Goal: Information Seeking & Learning: Find specific fact

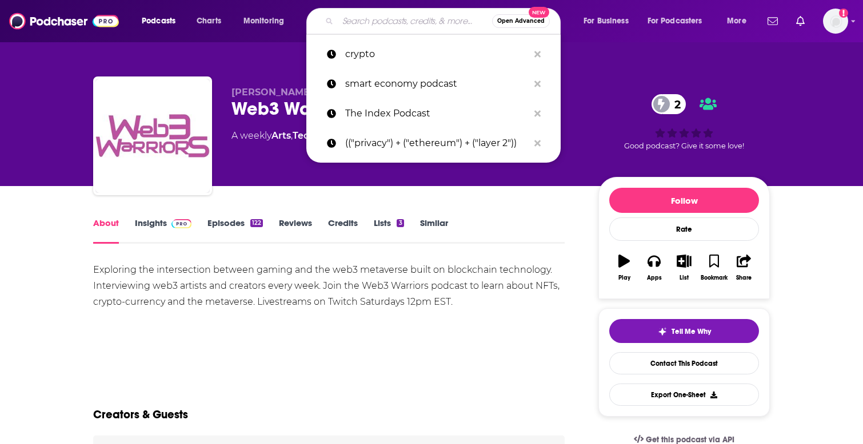
click at [459, 21] on input "Search podcasts, credits, & more..." at bounding box center [415, 21] width 154 height 18
paste input "When Shift Happens"
type input "When Shift Happens"
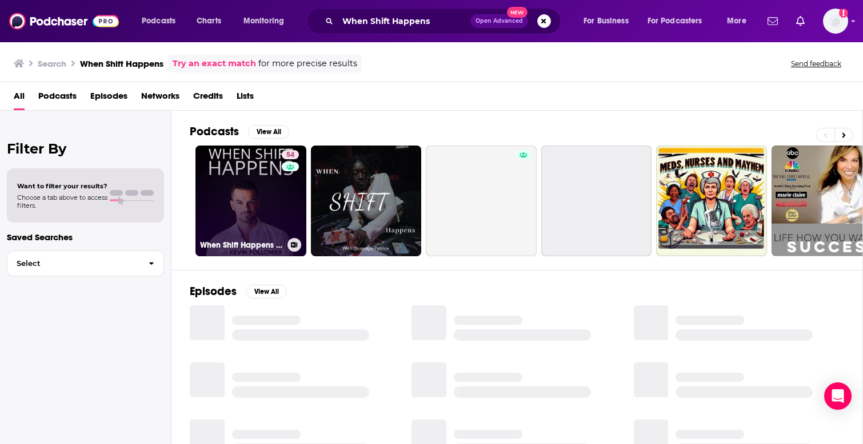
click at [274, 210] on link "54 When Shift Happens Podcast" at bounding box center [250, 201] width 111 height 111
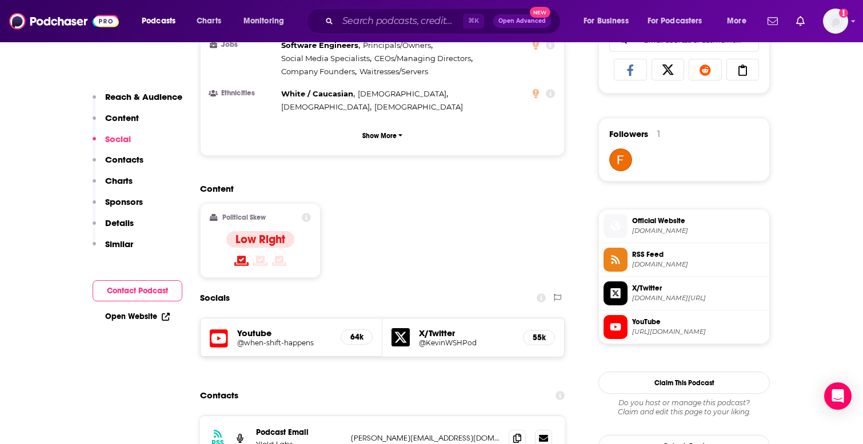
scroll to position [804, 0]
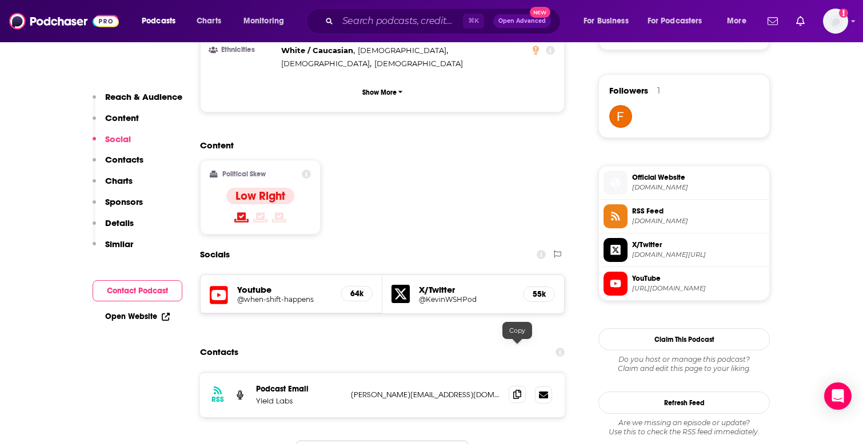
click at [516, 390] on icon at bounding box center [517, 394] width 8 height 9
